Goal: Task Accomplishment & Management: Manage account settings

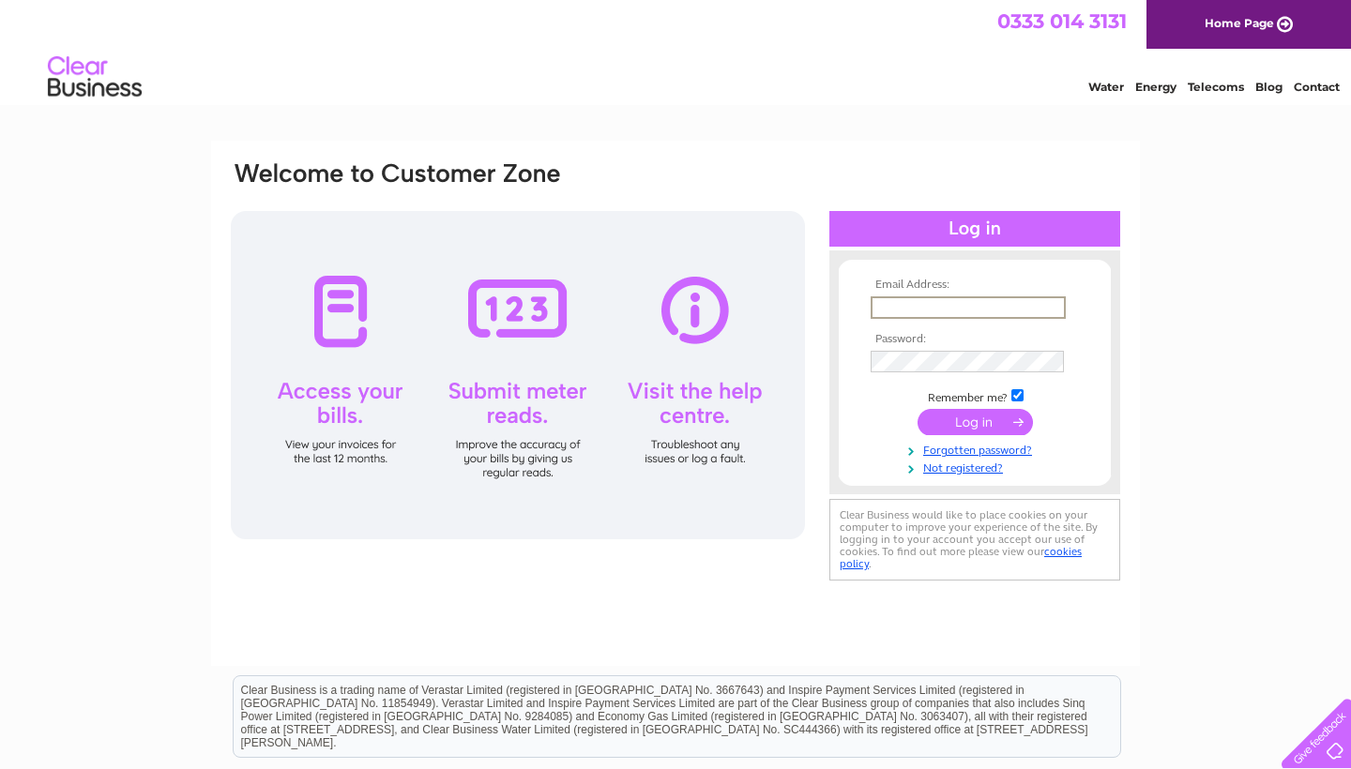
click at [901, 306] on input "text" at bounding box center [967, 307] width 195 height 23
type input "mariopatisserie1@gmail.com"
click at [960, 429] on input "submit" at bounding box center [974, 422] width 115 height 26
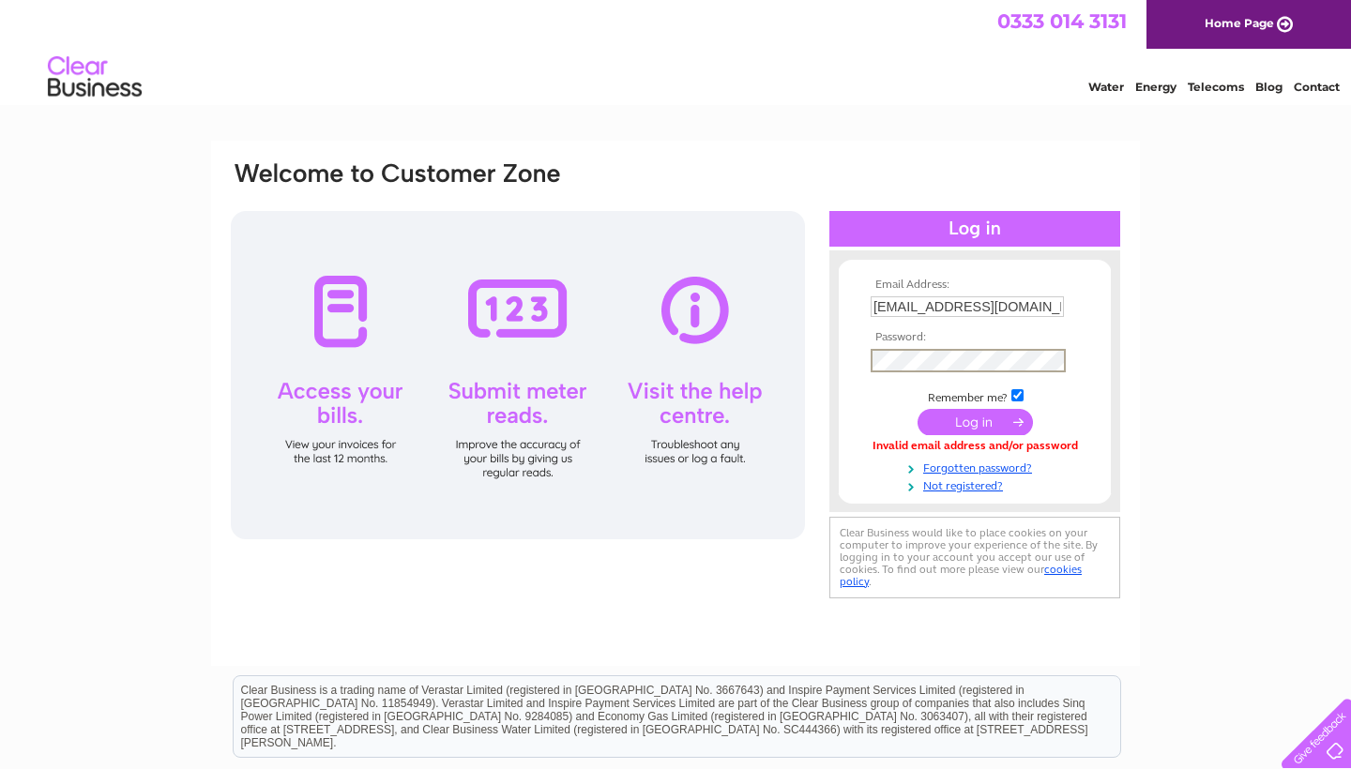
click at [958, 427] on input "submit" at bounding box center [974, 422] width 115 height 26
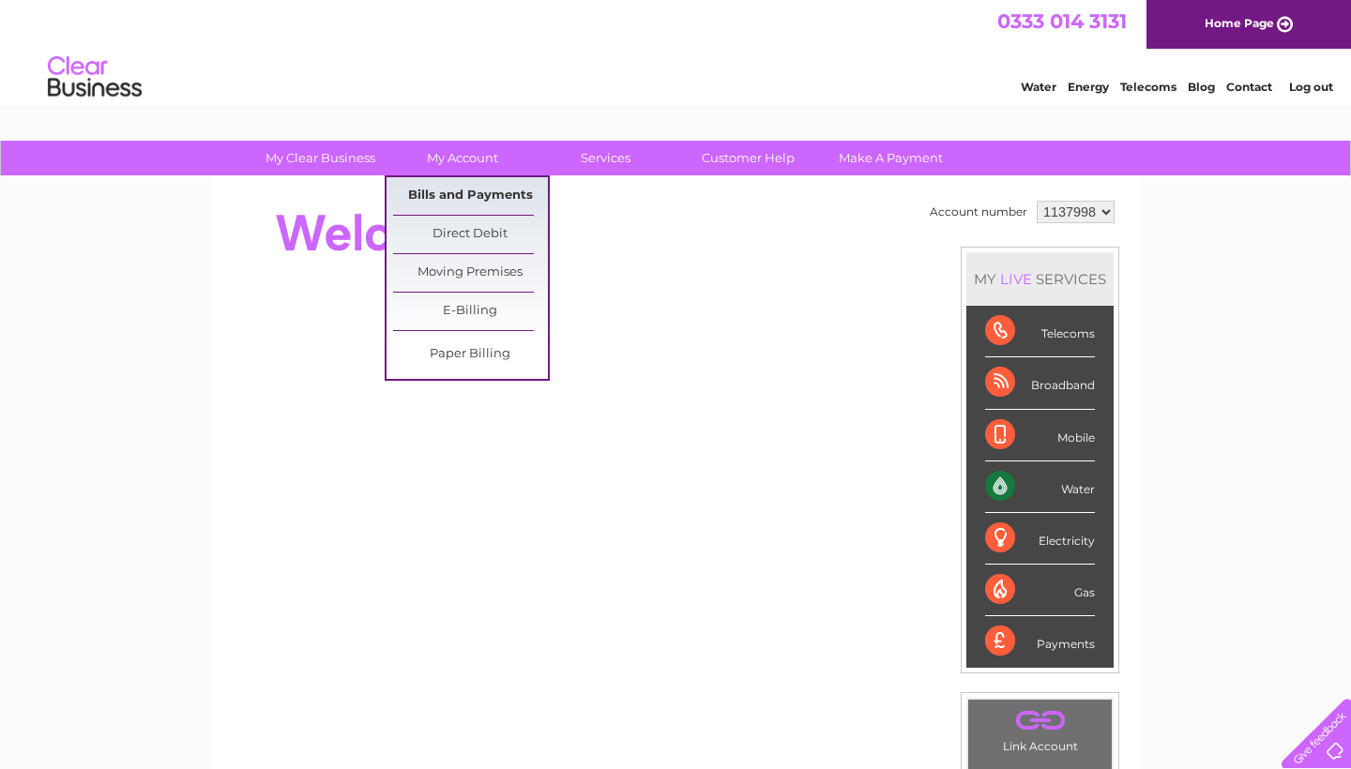
click at [466, 202] on link "Bills and Payments" at bounding box center [470, 196] width 155 height 38
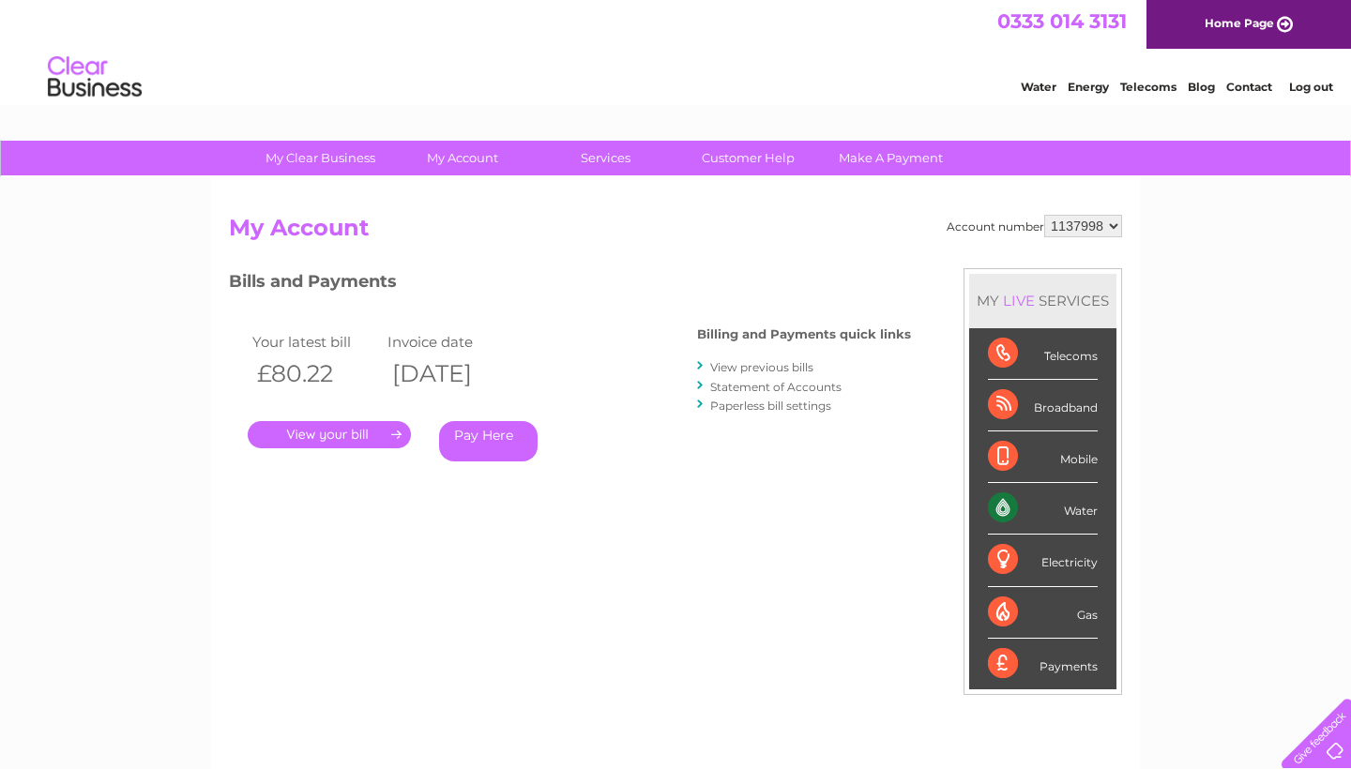
click at [734, 367] on link "View previous bills" at bounding box center [761, 367] width 103 height 14
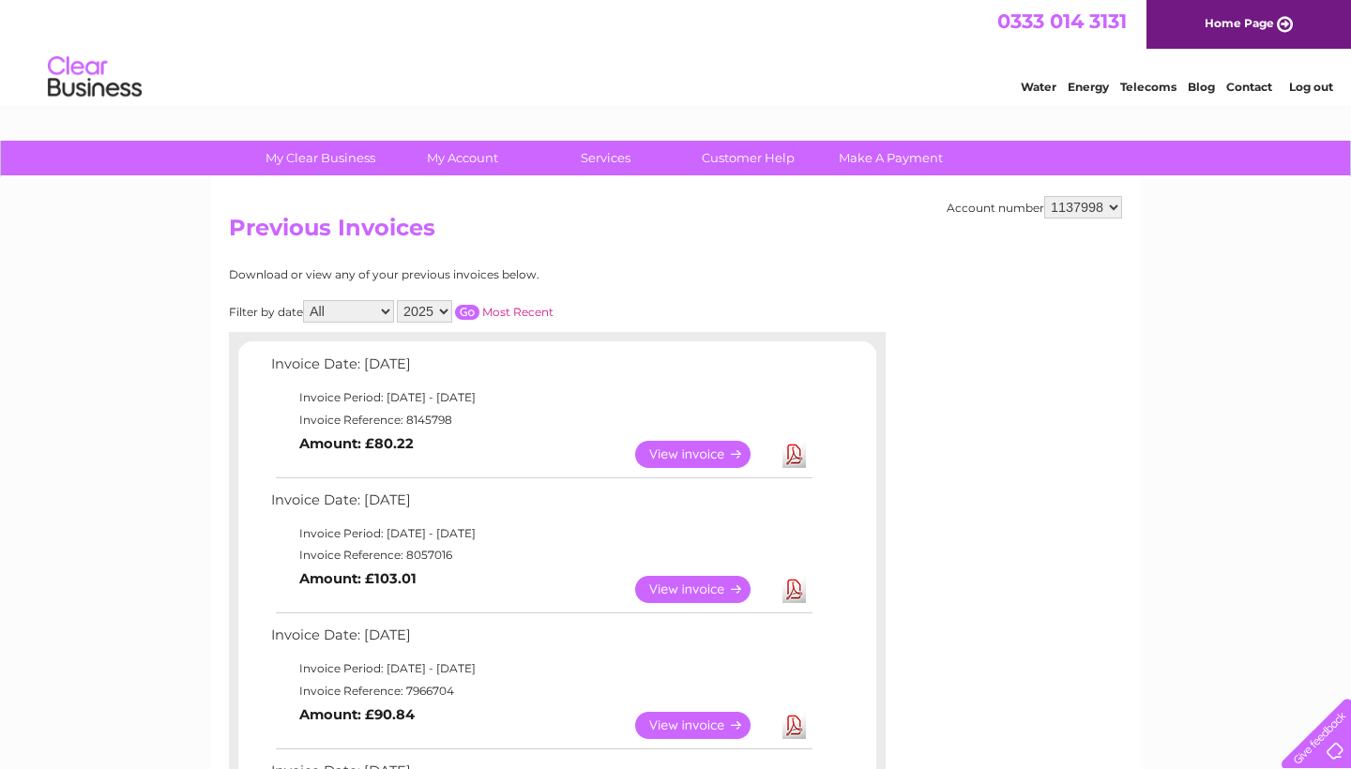
click at [712, 578] on link "View" at bounding box center [704, 589] width 138 height 27
click at [707, 447] on link "View" at bounding box center [704, 454] width 138 height 27
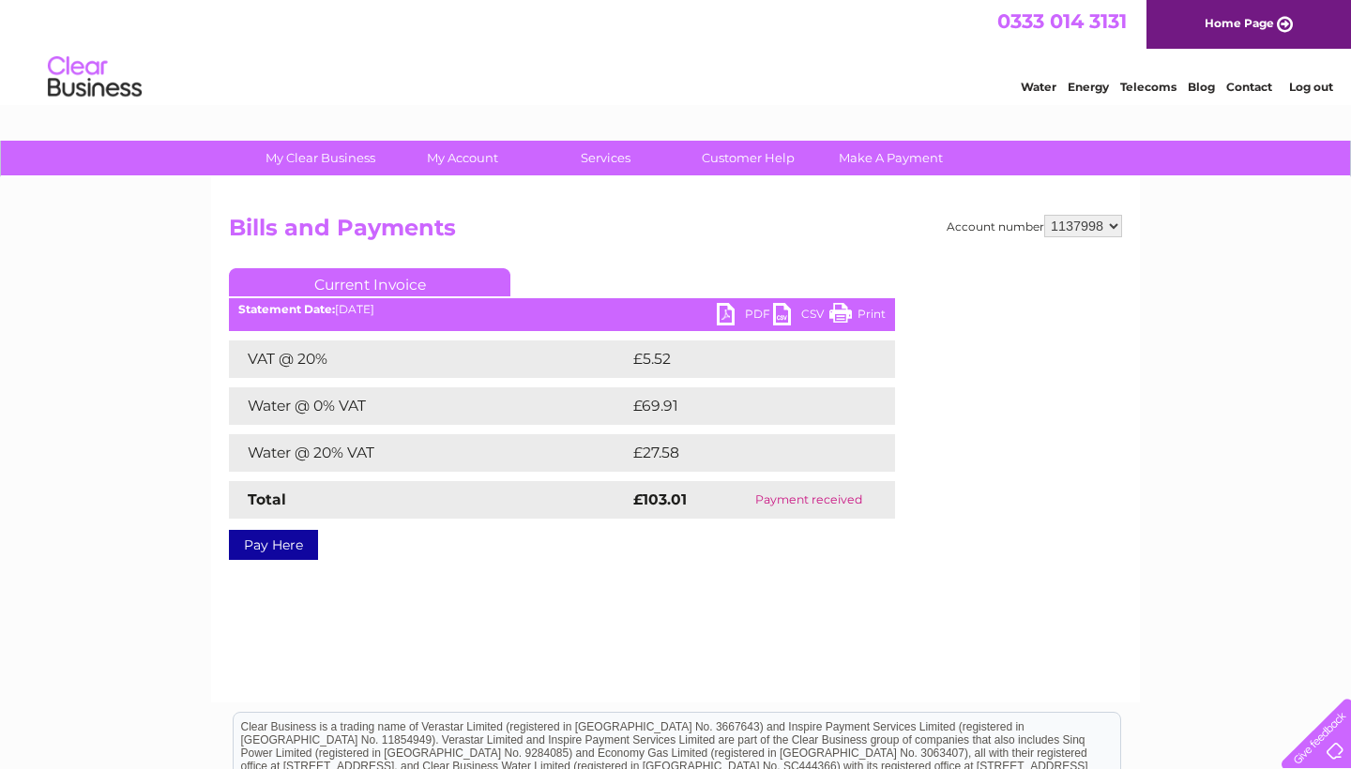
click at [733, 312] on link "PDF" at bounding box center [745, 316] width 56 height 27
click at [726, 306] on link "PDF" at bounding box center [745, 316] width 56 height 27
click at [1314, 84] on link "Log out" at bounding box center [1311, 87] width 44 height 14
